Goal: Transaction & Acquisition: Book appointment/travel/reservation

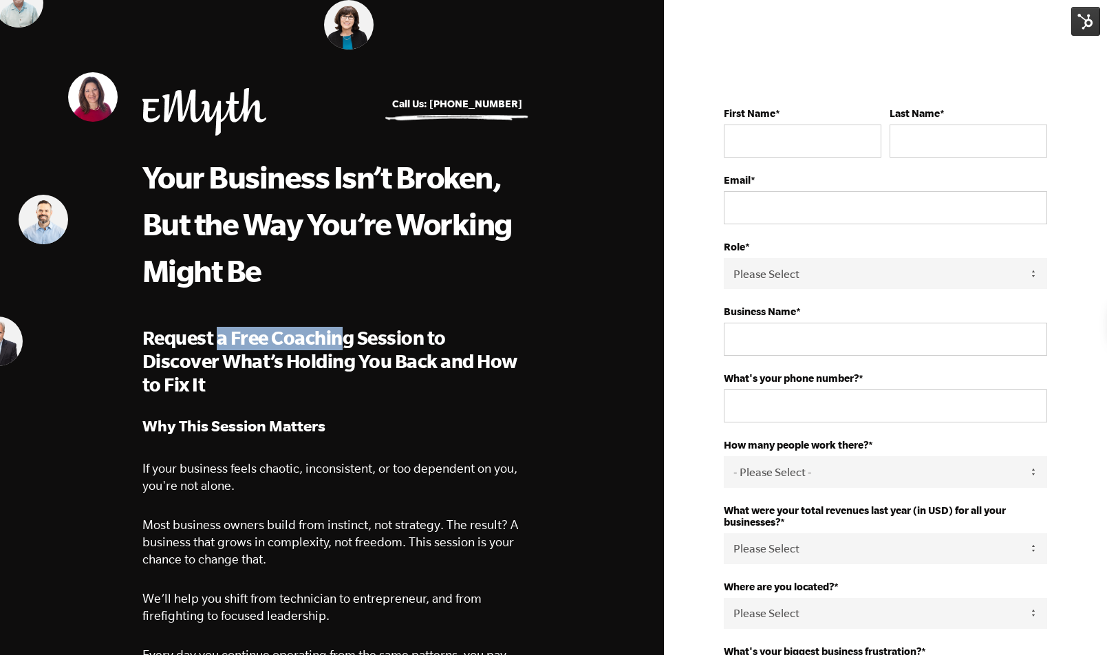
drag, startPoint x: 217, startPoint y: 345, endPoint x: 340, endPoint y: 345, distance: 122.4
click at [340, 345] on span "Request a Free Coaching Session to Discover What’s Holding You Back and How to …" at bounding box center [329, 361] width 375 height 68
drag, startPoint x: 320, startPoint y: 345, endPoint x: 363, endPoint y: 345, distance: 42.6
click at [353, 345] on span "Request a Free Coaching Session to Discover What’s Holding You Back and How to …" at bounding box center [329, 361] width 375 height 68
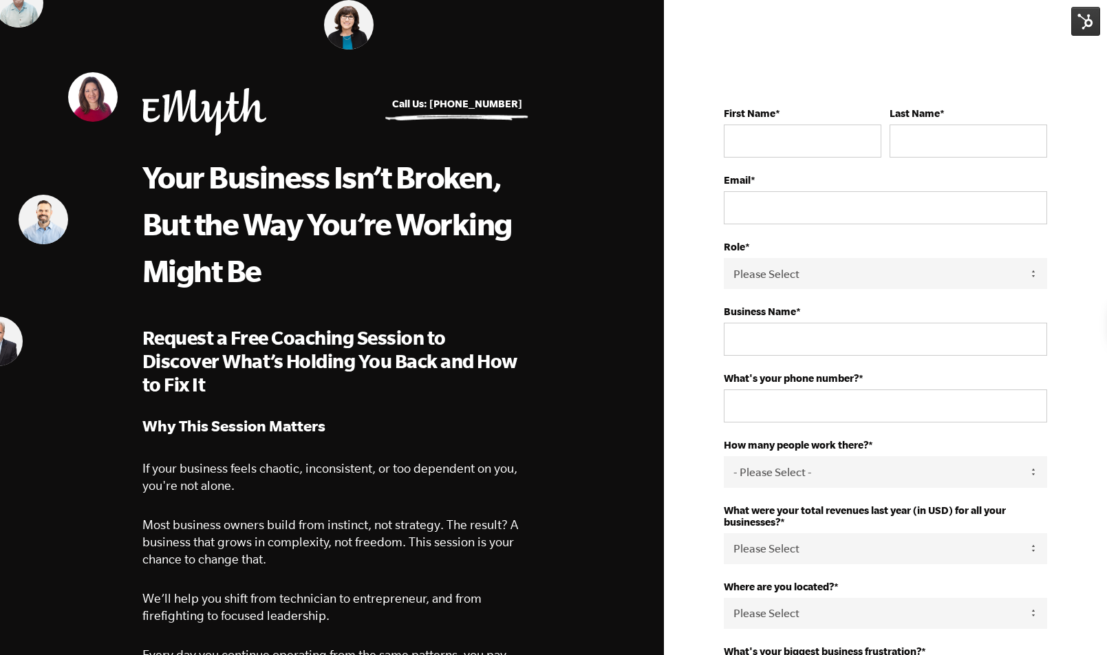
click at [431, 345] on span "Request a Free Coaching Session to Discover What’s Holding You Back and How to …" at bounding box center [329, 361] width 375 height 68
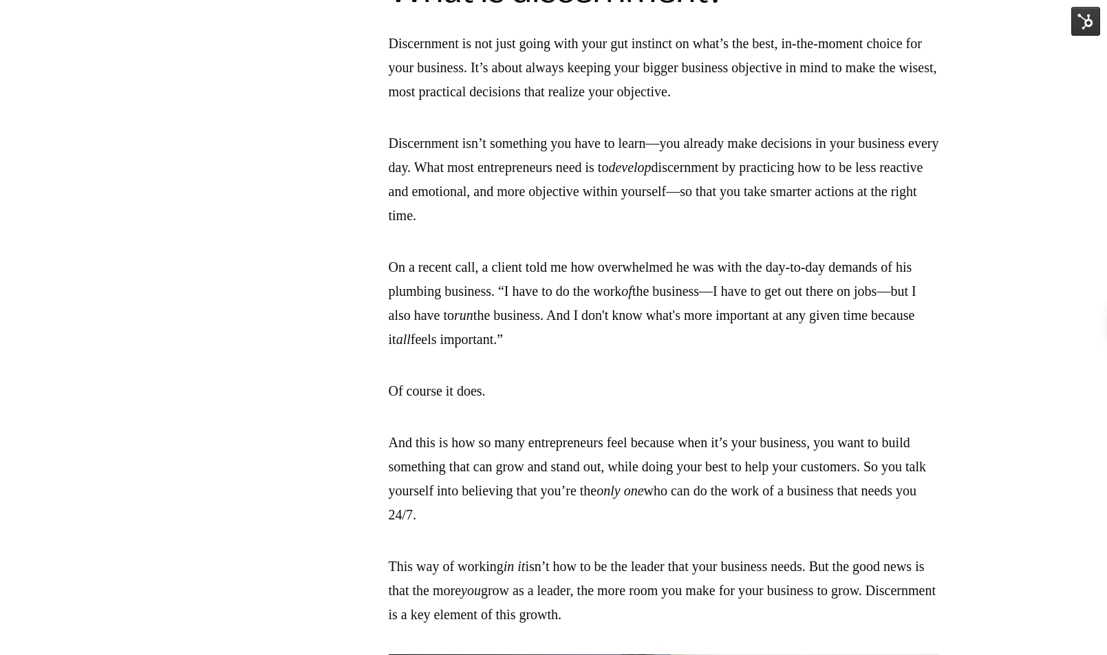
scroll to position [1000, 0]
